Goal: Task Accomplishment & Management: Manage account settings

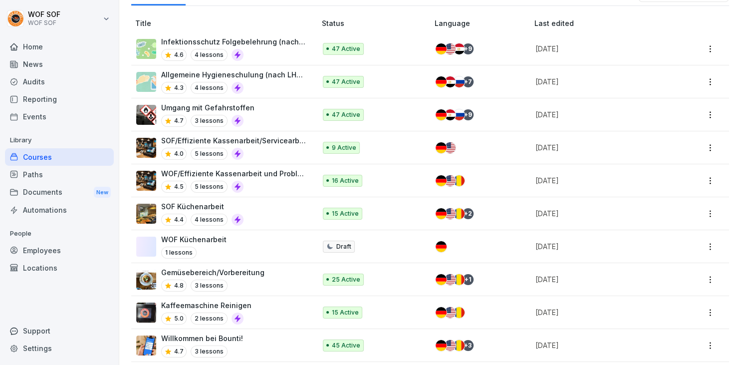
scroll to position [117, 0]
click at [215, 209] on p "SOF Küchenarbeit" at bounding box center [202, 207] width 82 height 10
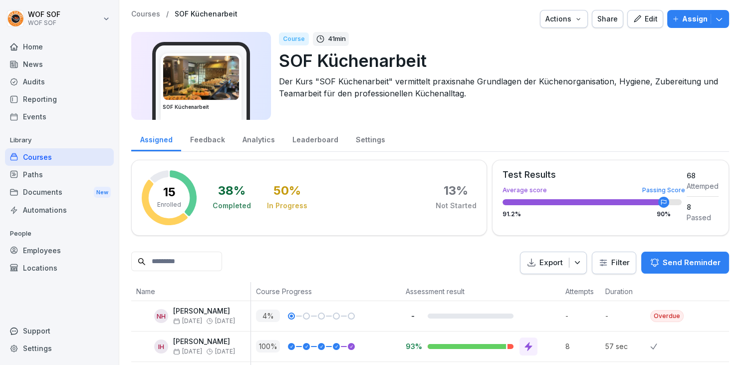
click at [253, 141] on div "Analytics" at bounding box center [259, 138] width 50 height 25
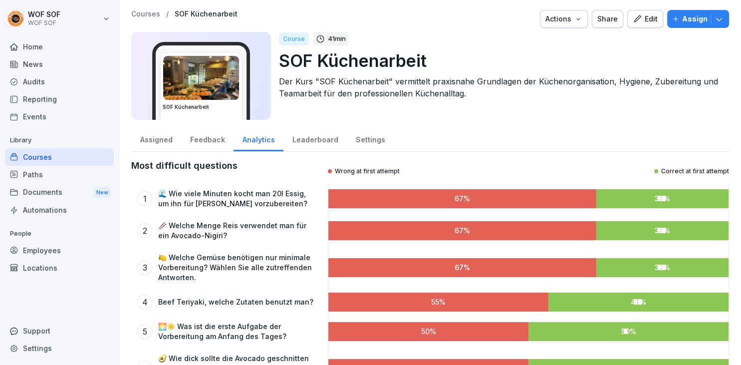
click at [301, 136] on div "Leaderboard" at bounding box center [315, 138] width 63 height 25
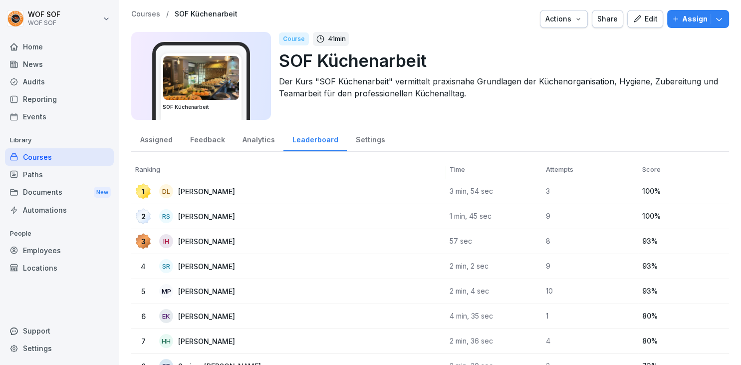
click at [356, 137] on div "Settings" at bounding box center [370, 138] width 47 height 25
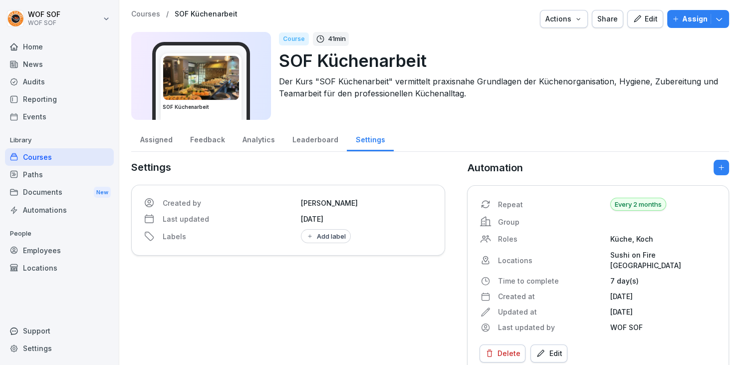
click at [166, 140] on div "Assigned" at bounding box center [156, 138] width 50 height 25
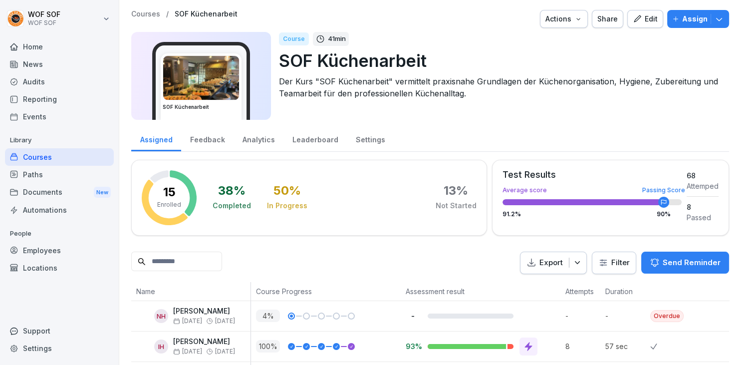
click at [634, 26] on button "Edit" at bounding box center [646, 19] width 36 height 18
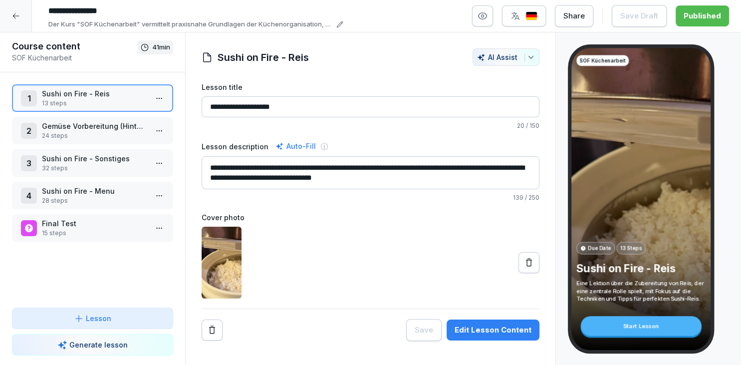
click at [478, 23] on button "button" at bounding box center [482, 15] width 21 height 21
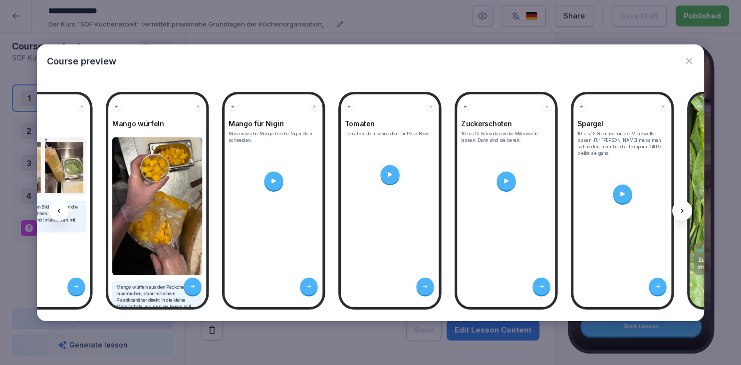
scroll to position [0, 3191]
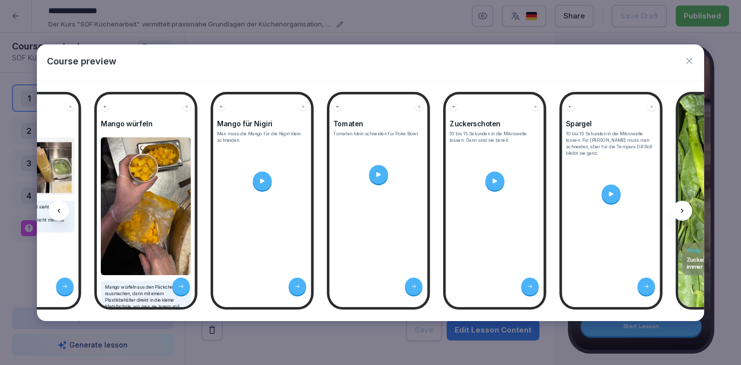
click at [691, 61] on icon "button" at bounding box center [689, 61] width 10 height 10
